Goal: Transaction & Acquisition: Purchase product/service

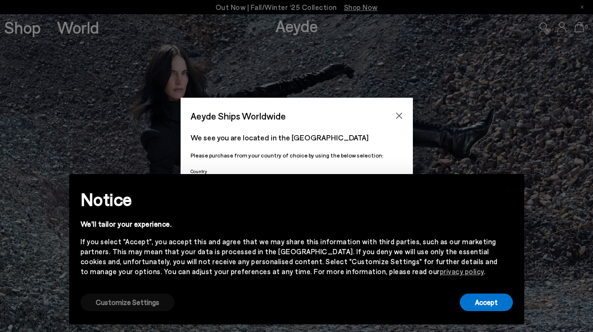
click at [145, 301] on button "Customize Settings" at bounding box center [128, 303] width 94 height 18
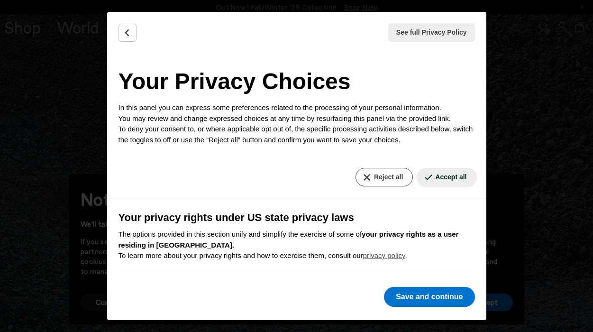
click at [390, 170] on button "Reject all" at bounding box center [384, 177] width 57 height 18
click at [390, 175] on button "Reject all" at bounding box center [384, 177] width 57 height 18
click at [431, 296] on button "Save and continue" at bounding box center [429, 297] width 91 height 20
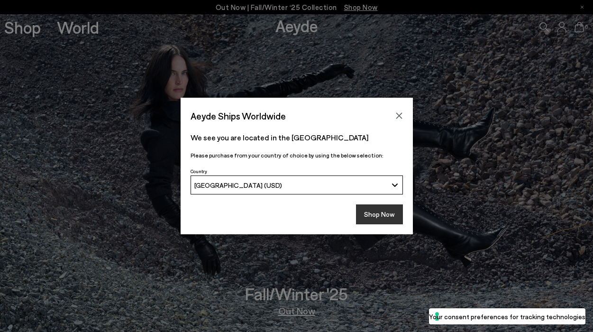
click at [376, 209] on button "Shop Now" at bounding box center [379, 214] width 47 height 20
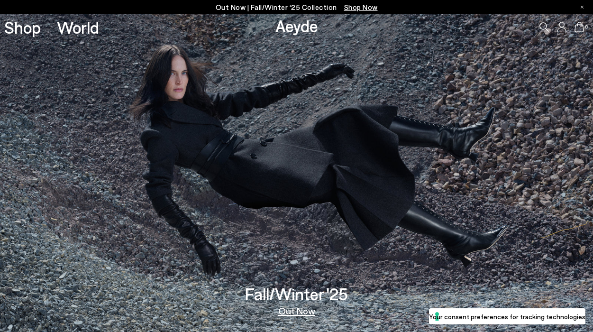
click at [308, 313] on link "Out Now" at bounding box center [296, 310] width 37 height 9
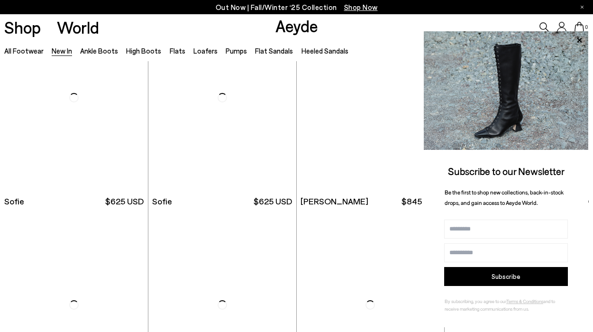
scroll to position [2765, 0]
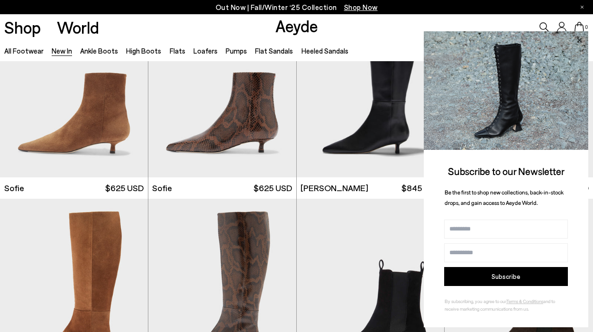
click at [580, 40] on icon at bounding box center [579, 39] width 5 height 5
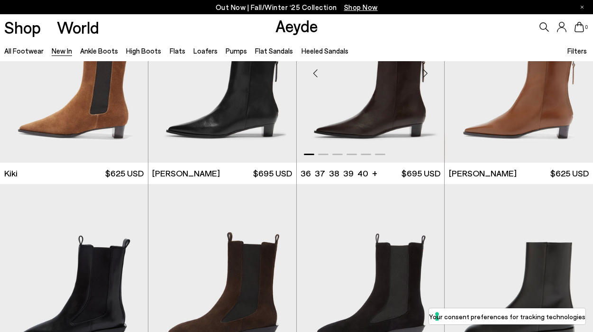
scroll to position [3145, 0]
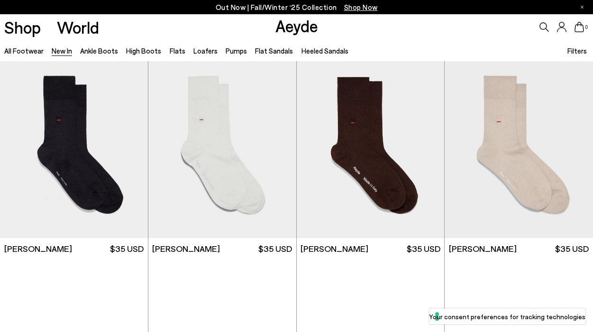
scroll to position [6043, 0]
